Goal: Task Accomplishment & Management: Complete application form

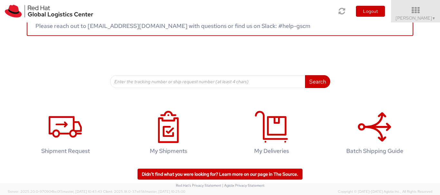
scroll to position [51, 0]
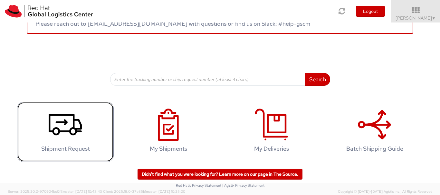
click at [63, 146] on h4 "Shipment Request" at bounding box center [65, 149] width 83 height 6
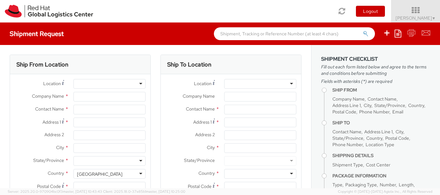
select select "656"
select select
type input "Red Hat"
type input "[PERSON_NAME]"
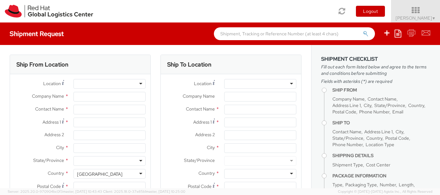
type input "[EMAIL_ADDRESS][DOMAIN_NAME]"
click at [129, 83] on div "RH - Remote" at bounding box center [109, 84] width 72 height 10
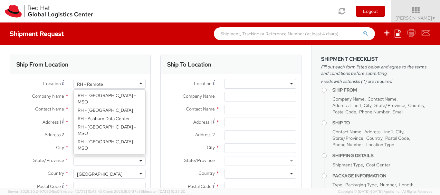
scroll to position [926, 0]
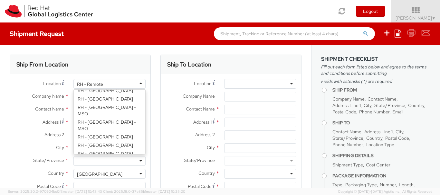
click at [19, 90] on div "Location * RH - Remote RH - Remote RH - [GEOGRAPHIC_DATA] - [GEOGRAPHIC_DATA] […" at bounding box center [80, 85] width 140 height 13
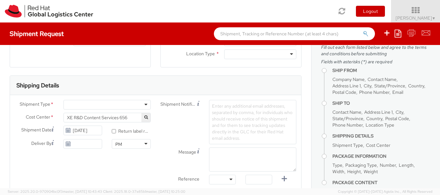
scroll to position [173, 0]
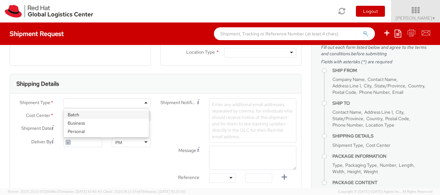
click at [139, 102] on div at bounding box center [106, 104] width 87 height 10
